Goal: Transaction & Acquisition: Obtain resource

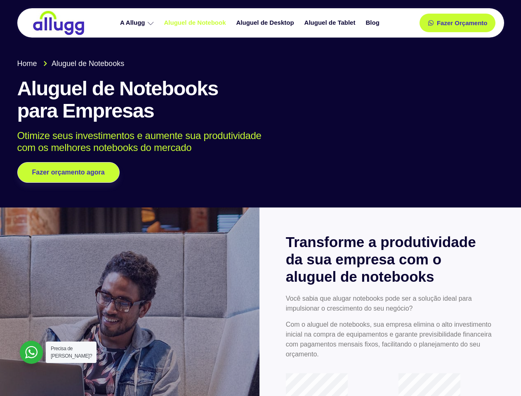
click at [261, 198] on div at bounding box center [260, 100] width 521 height 216
click at [458, 23] on span "Fazer Orçamento" at bounding box center [461, 23] width 45 height 6
click at [431, 23] on icon at bounding box center [434, 23] width 6 height 6
click at [462, 23] on span "Fazer Orçamento" at bounding box center [461, 23] width 45 height 6
click at [69, 173] on span "Fazer orçamento agora" at bounding box center [68, 173] width 65 height 6
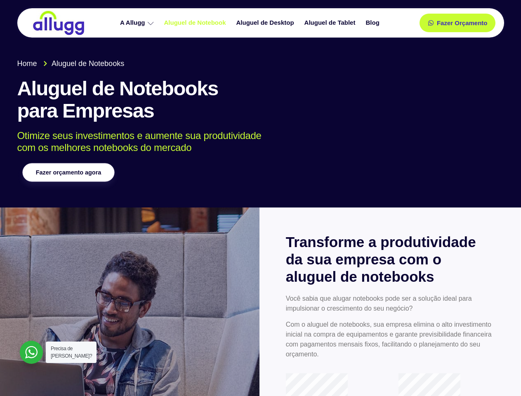
click at [69, 173] on span "Fazer orçamento agora" at bounding box center [68, 173] width 65 height 6
click at [31, 353] on div at bounding box center [31, 352] width 23 height 23
click at [71, 353] on span "Precisa de [PERSON_NAME]?" at bounding box center [71, 352] width 41 height 13
click at [31, 353] on div at bounding box center [31, 352] width 23 height 23
